Goal: Task Accomplishment & Management: Complete application form

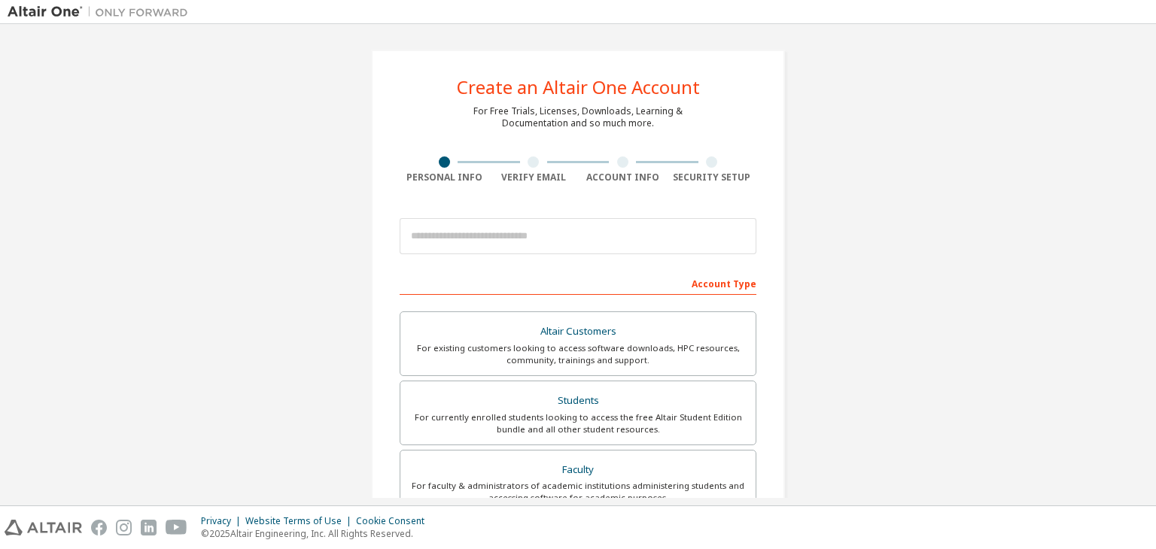
type input "**********"
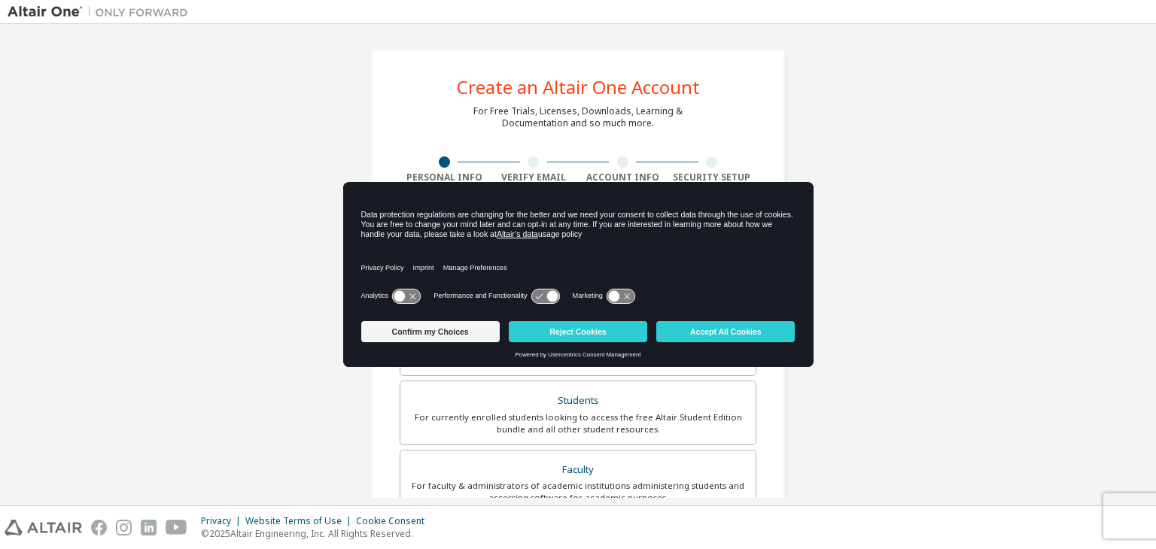
click at [410, 297] on icon at bounding box center [406, 296] width 28 height 14
click at [551, 295] on icon at bounding box center [551, 295] width 11 height 11
click at [622, 294] on icon at bounding box center [621, 296] width 28 height 14
click at [429, 333] on button "Confirm my Choices" at bounding box center [430, 331] width 138 height 21
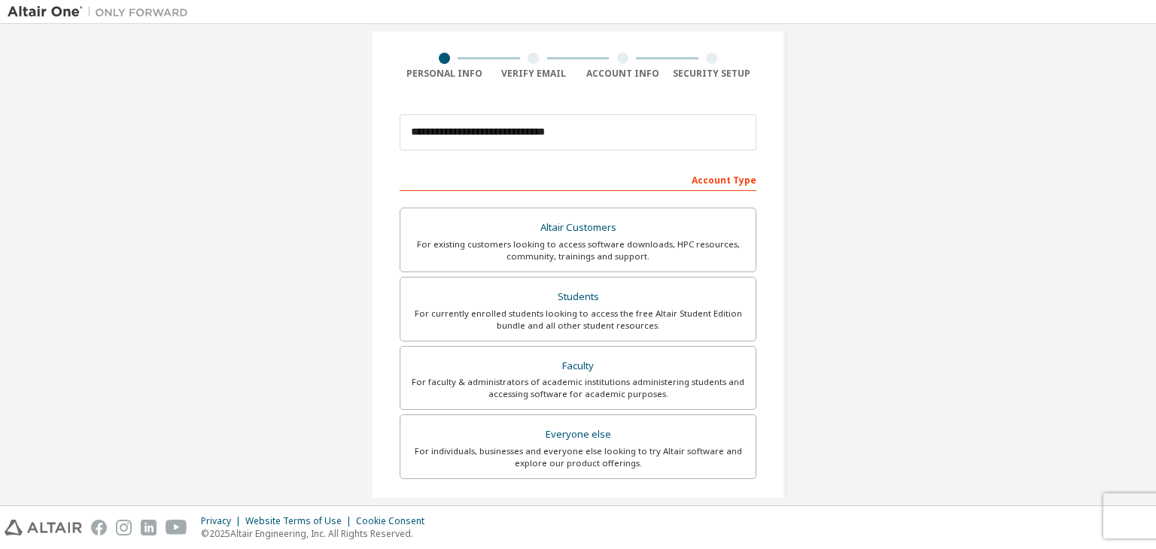
scroll to position [108, 0]
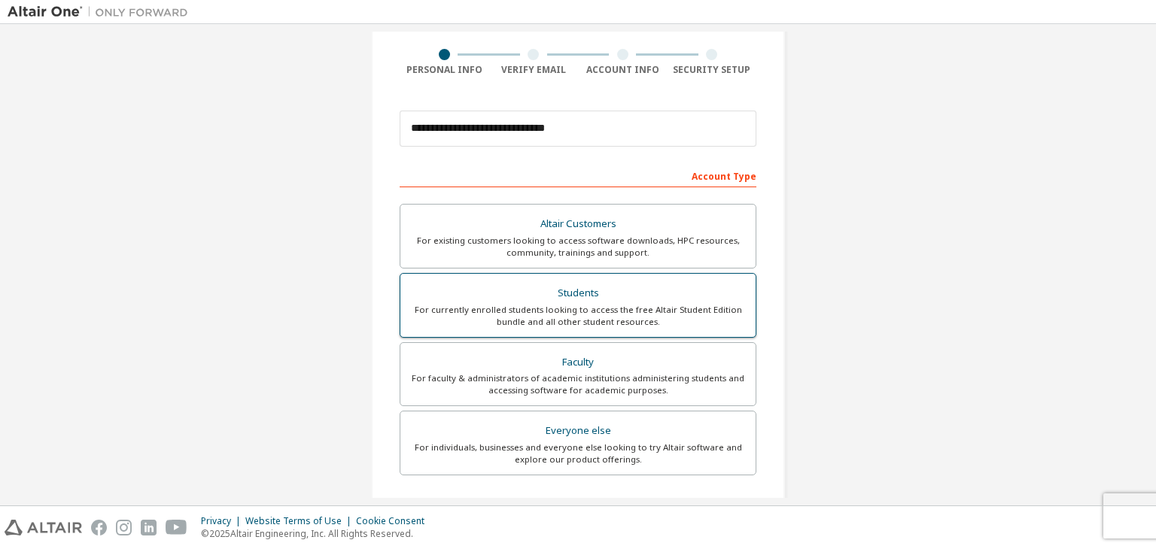
click at [589, 310] on div "For currently enrolled students looking to access the free Altair Student Editi…" at bounding box center [577, 316] width 337 height 24
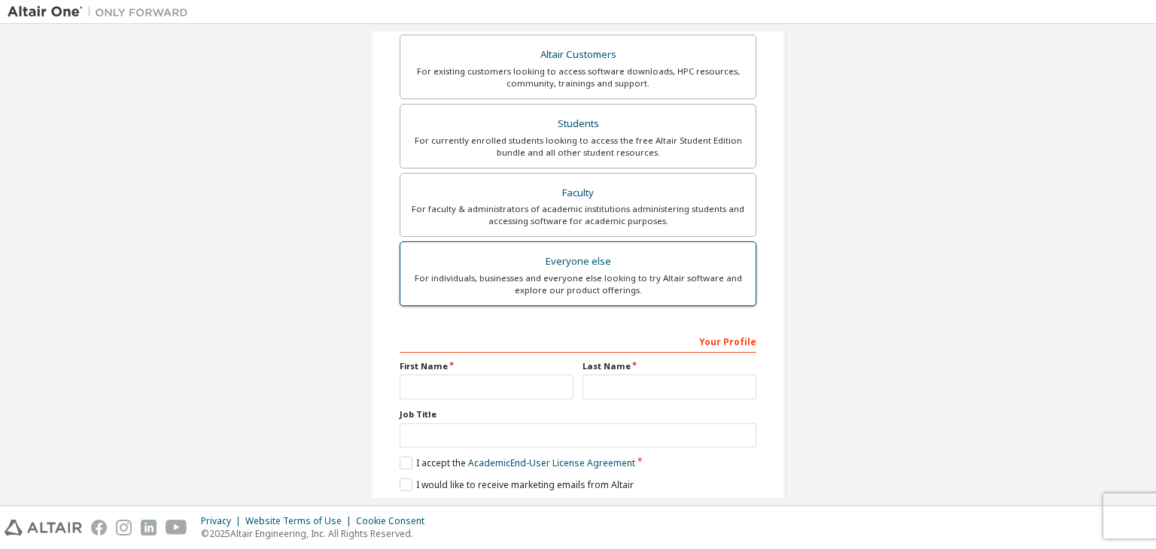
scroll to position [277, 0]
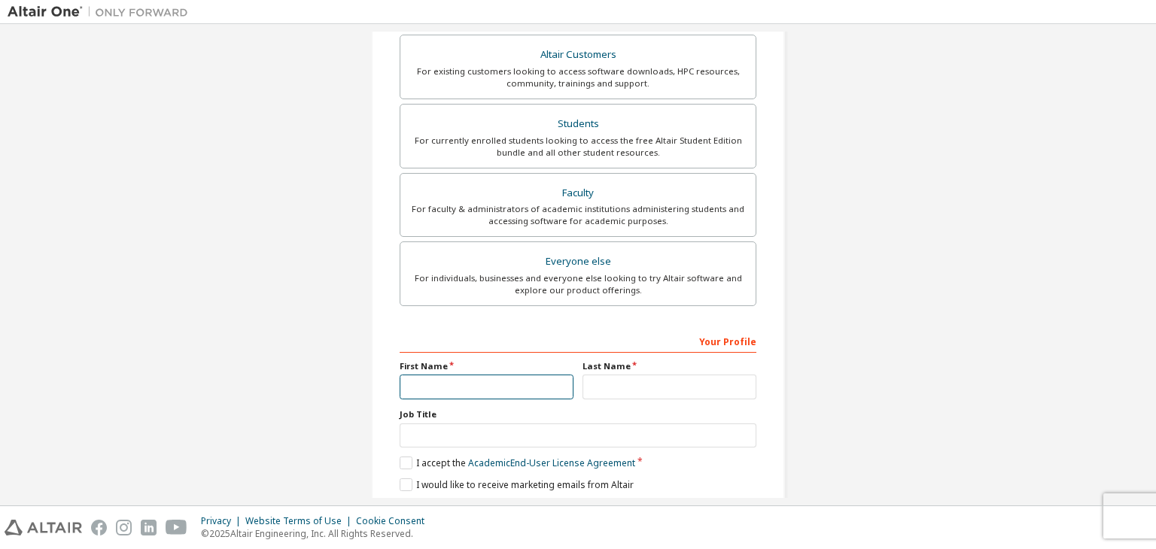
click at [479, 384] on input "text" at bounding box center [487, 387] width 174 height 25
type input "**********"
click at [646, 384] on input "text" at bounding box center [669, 387] width 174 height 25
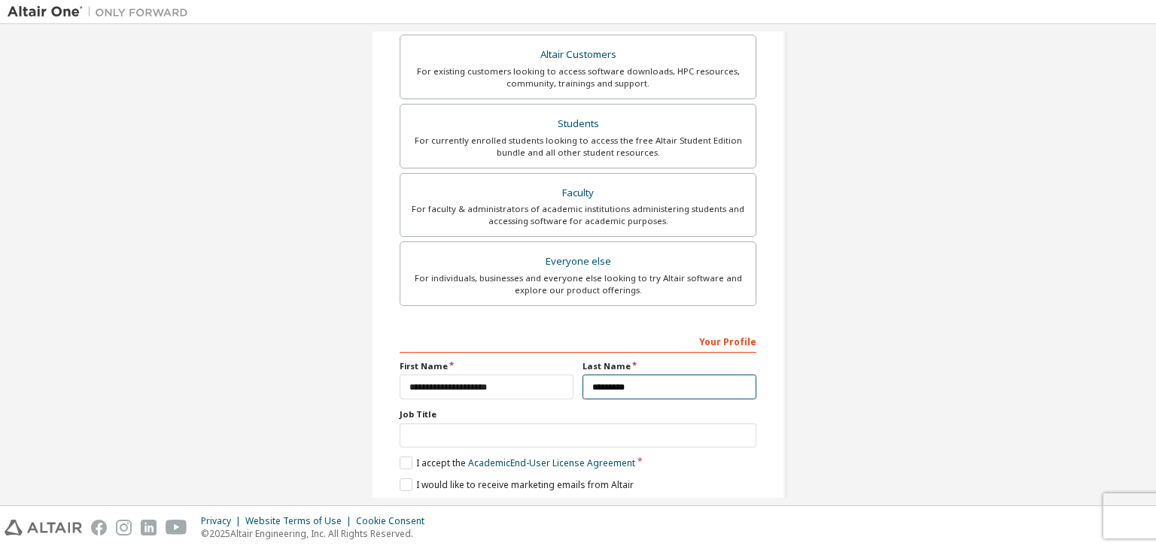
type input "*********"
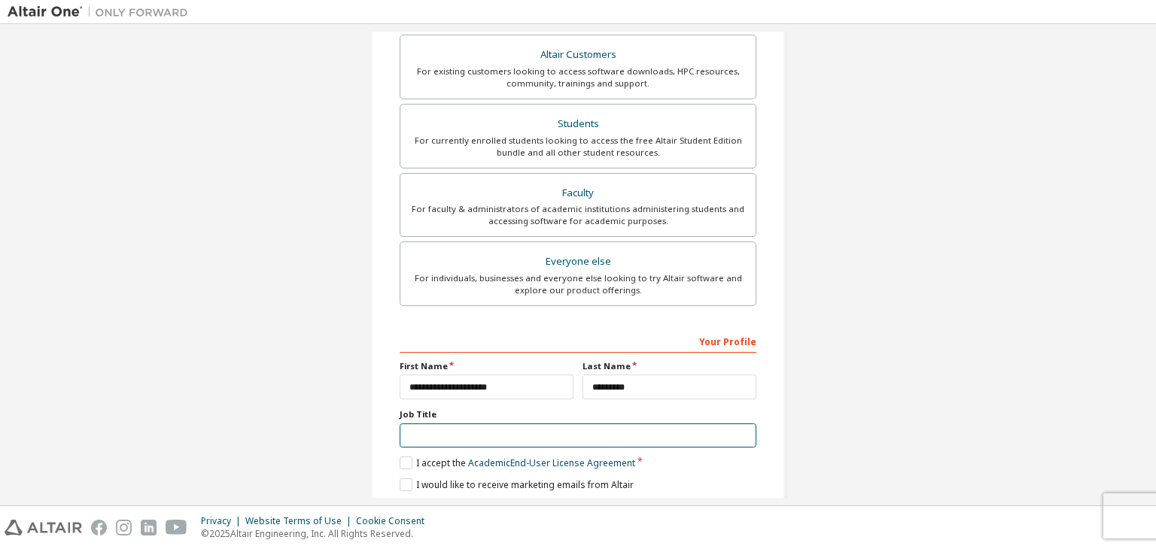
click at [610, 437] on input "text" at bounding box center [578, 436] width 357 height 25
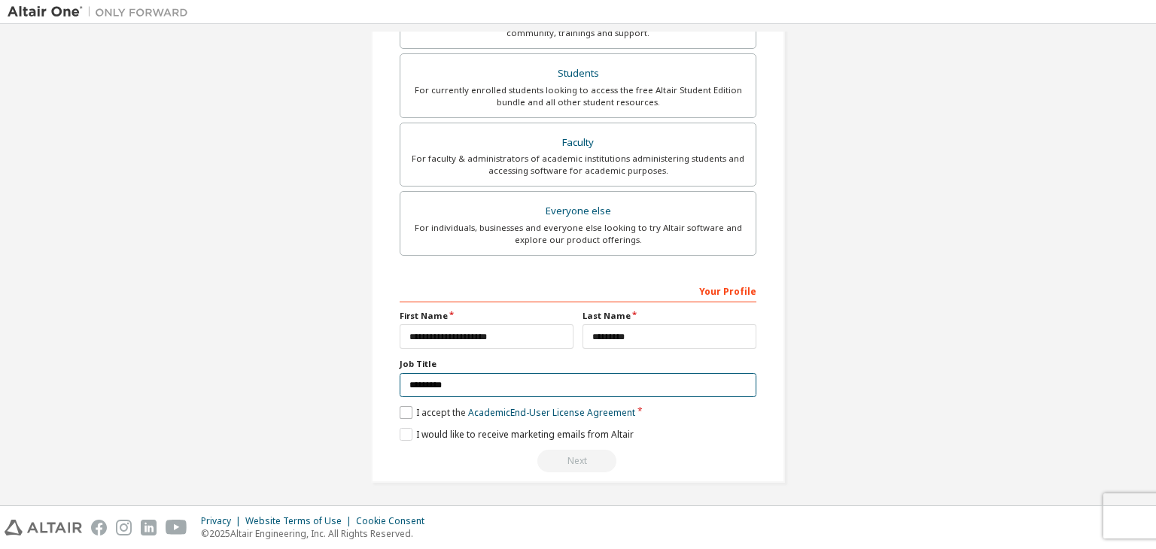
type input "********"
click at [409, 410] on label "I accept the Academic End-User License Agreement" at bounding box center [518, 412] width 236 height 13
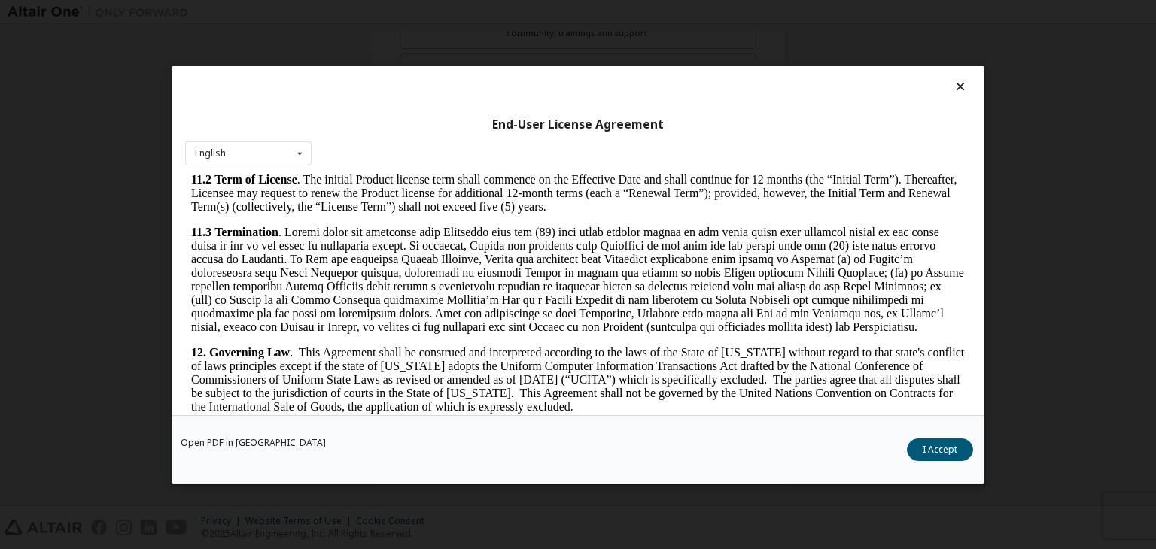
scroll to position [2514, 0]
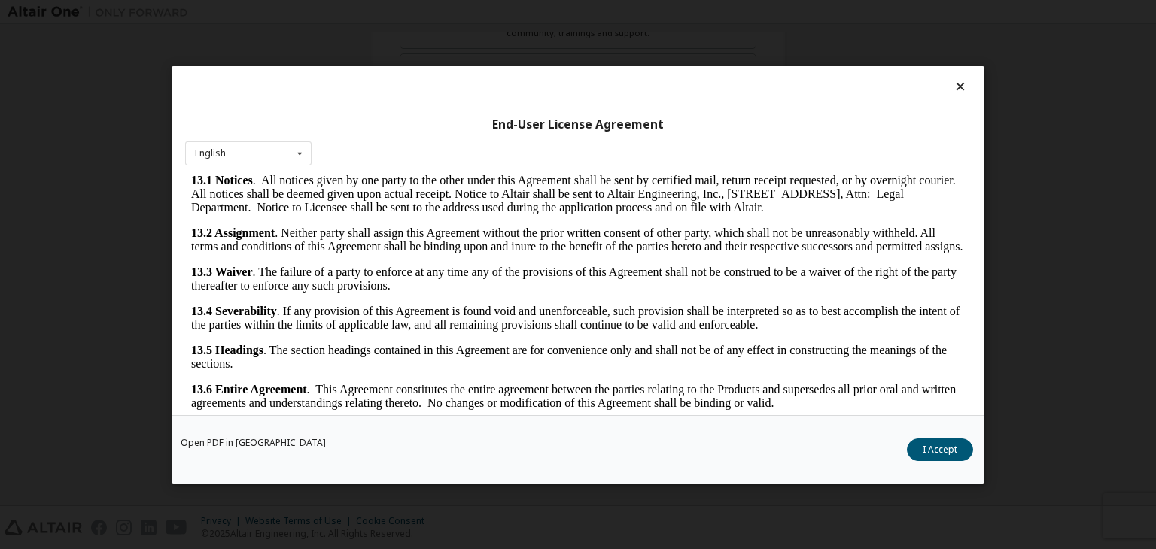
drag, startPoint x: 956, startPoint y: 373, endPoint x: 1147, endPoint y: 591, distance: 289.6
click at [948, 453] on button "I Accept" at bounding box center [940, 450] width 66 height 23
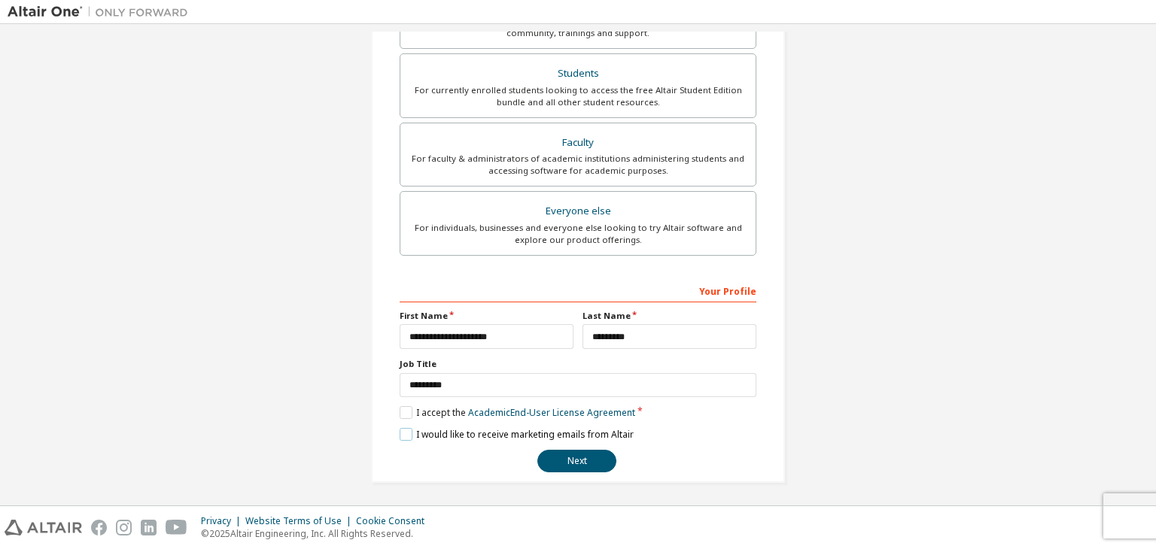
click at [403, 436] on label "I would like to receive marketing emails from Altair" at bounding box center [517, 434] width 234 height 13
click at [566, 461] on button "Next" at bounding box center [576, 461] width 79 height 23
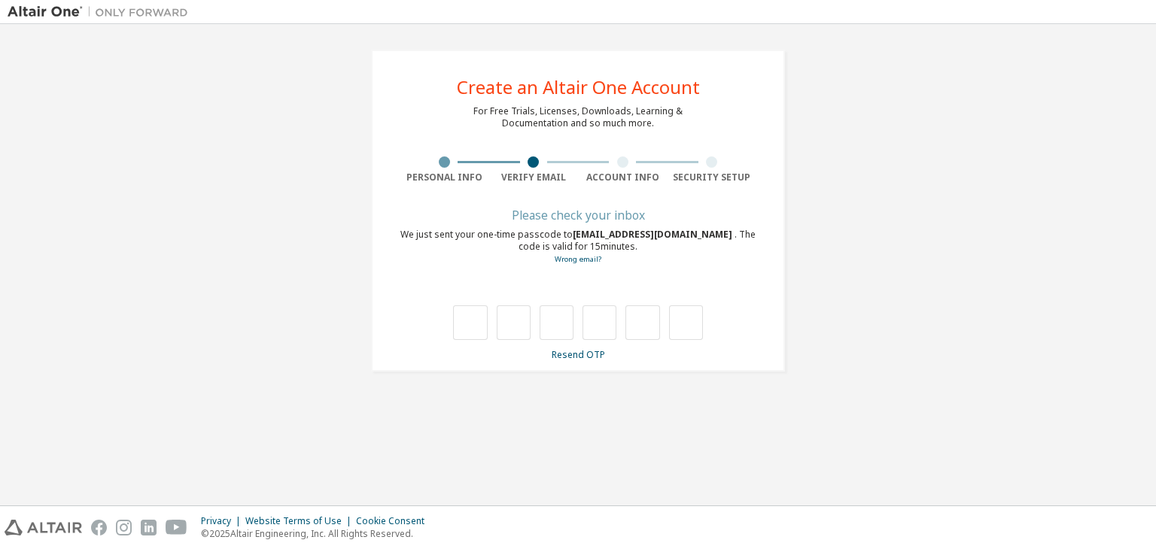
type input "*"
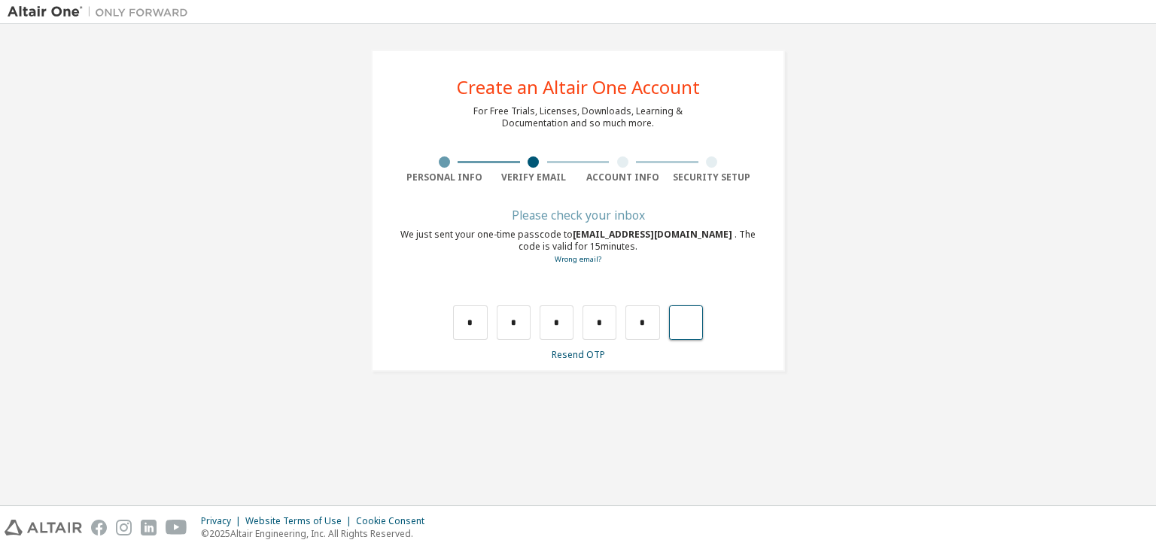
type input "*"
